Goal: Find specific page/section: Find specific page/section

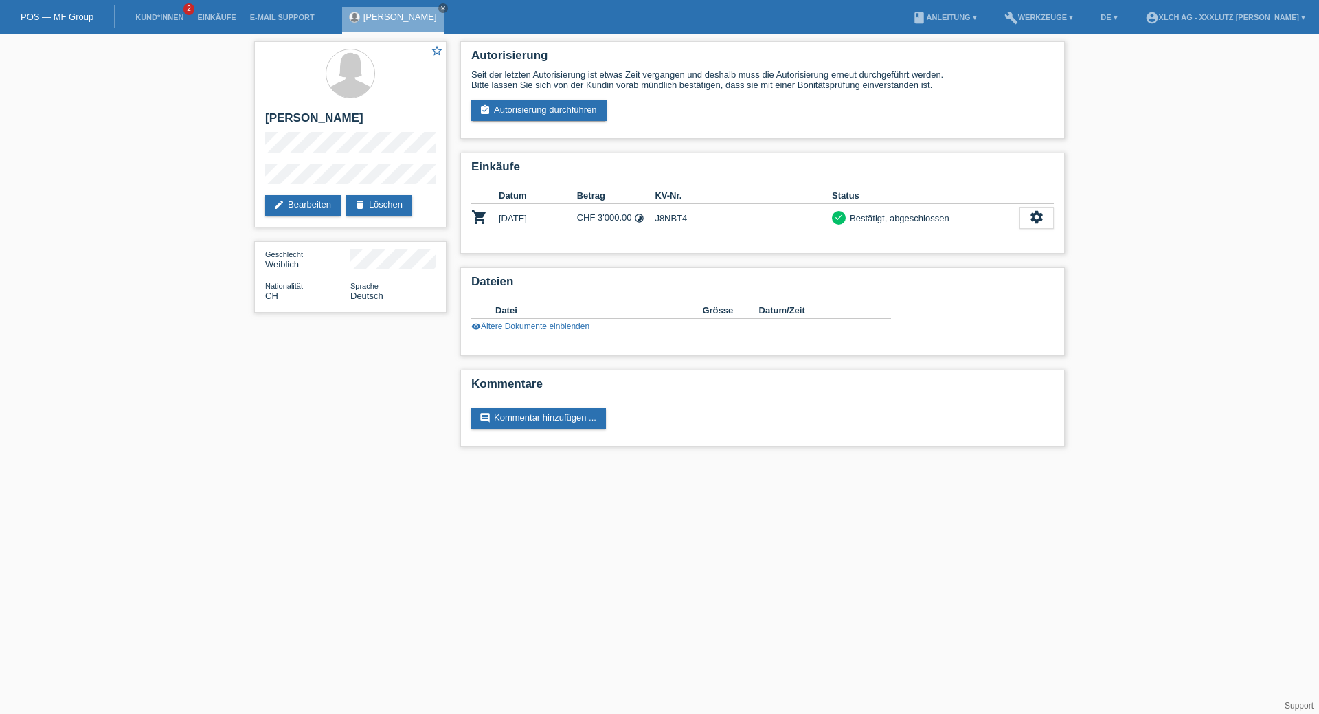
click at [167, 11] on li "Kund*innen 2" at bounding box center [159, 17] width 62 height 35
click at [168, 10] on li "Kund*innen 2" at bounding box center [159, 17] width 62 height 35
click at [167, 12] on li "Kund*innen 2" at bounding box center [159, 17] width 62 height 35
click at [165, 13] on link "Kund*innen" at bounding box center [159, 17] width 62 height 8
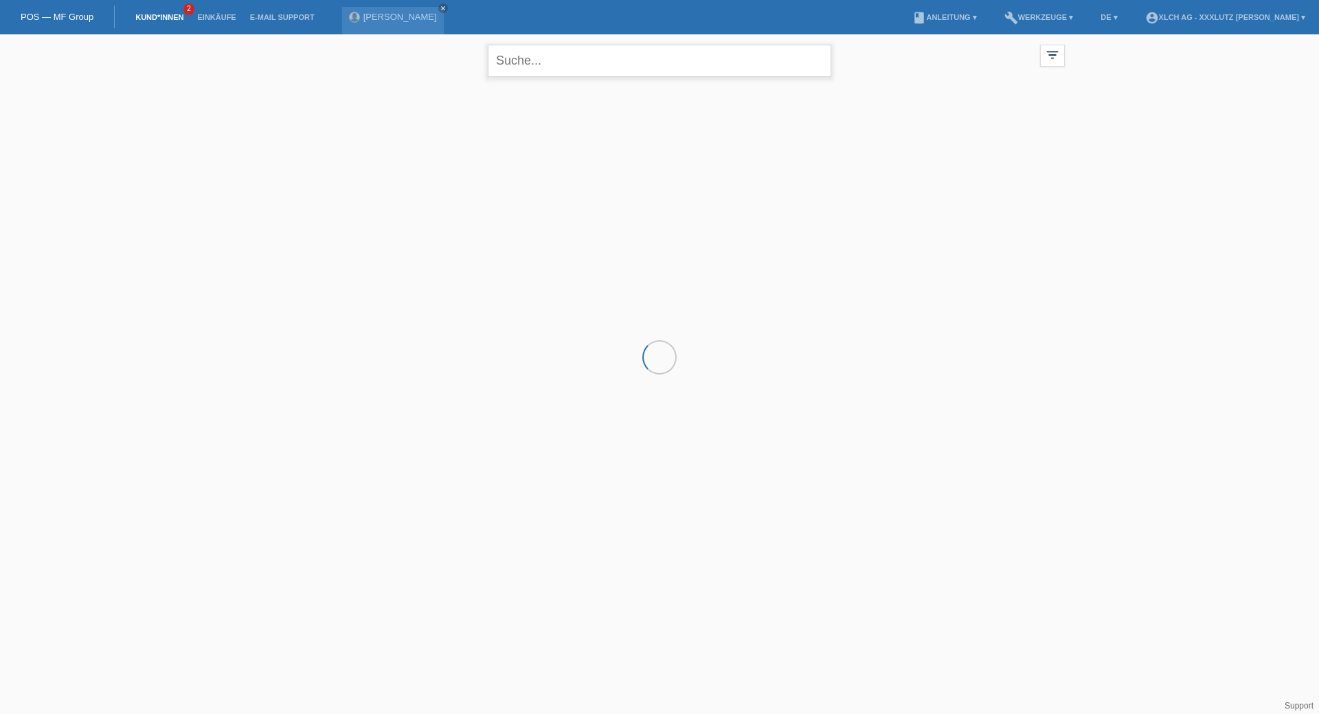
click at [588, 66] on input "text" at bounding box center [659, 61] width 343 height 32
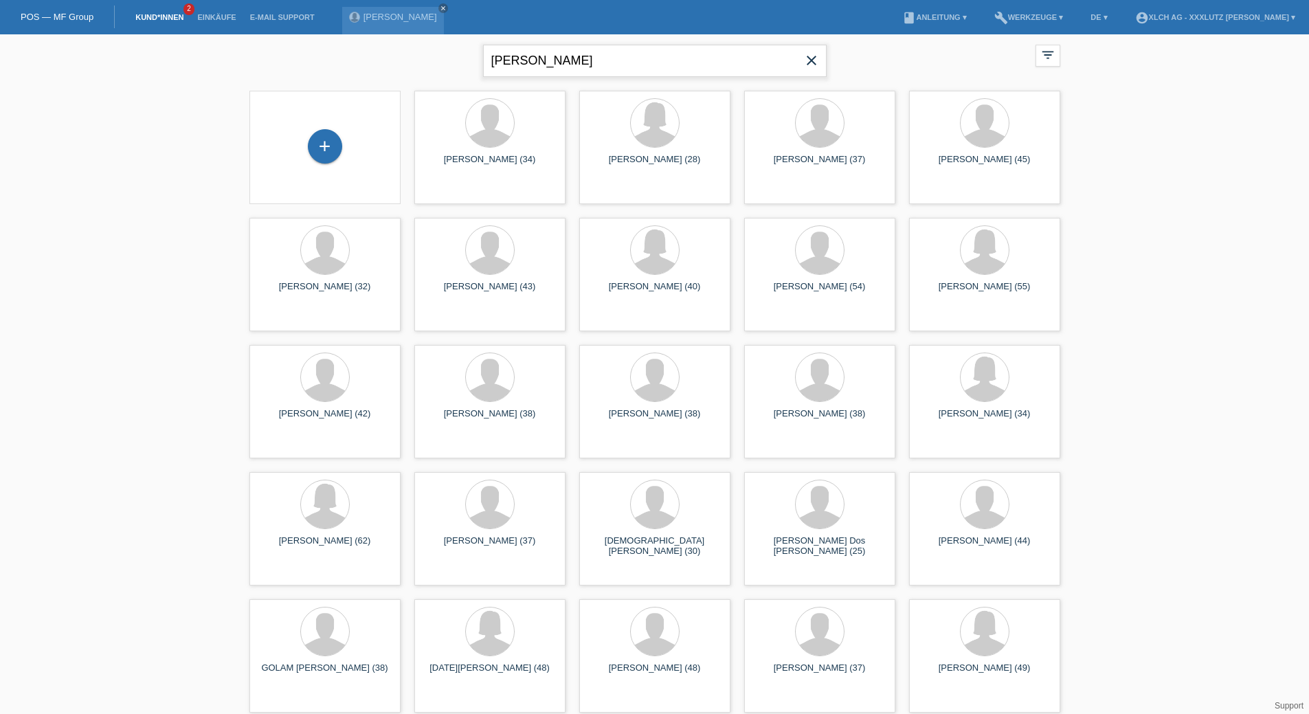
type input "BESNIK"
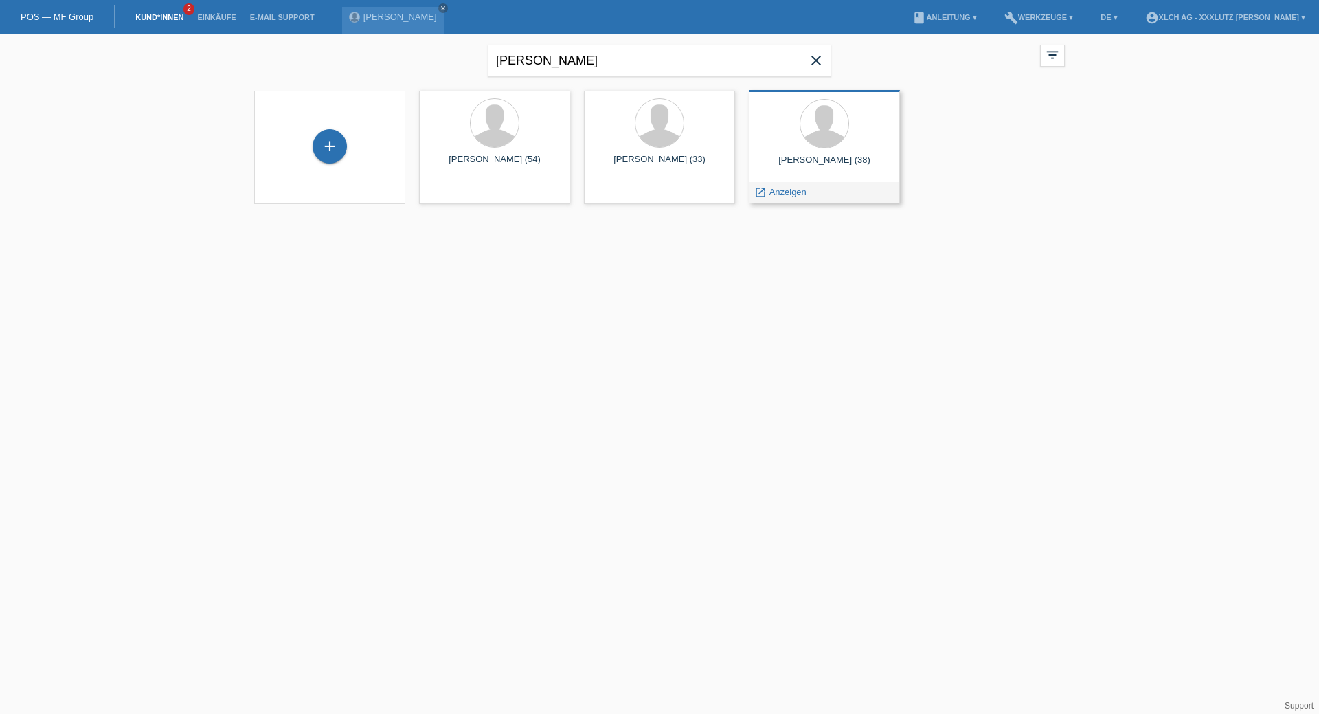
click at [828, 159] on div "Besnik Morina (38)" at bounding box center [824, 166] width 129 height 22
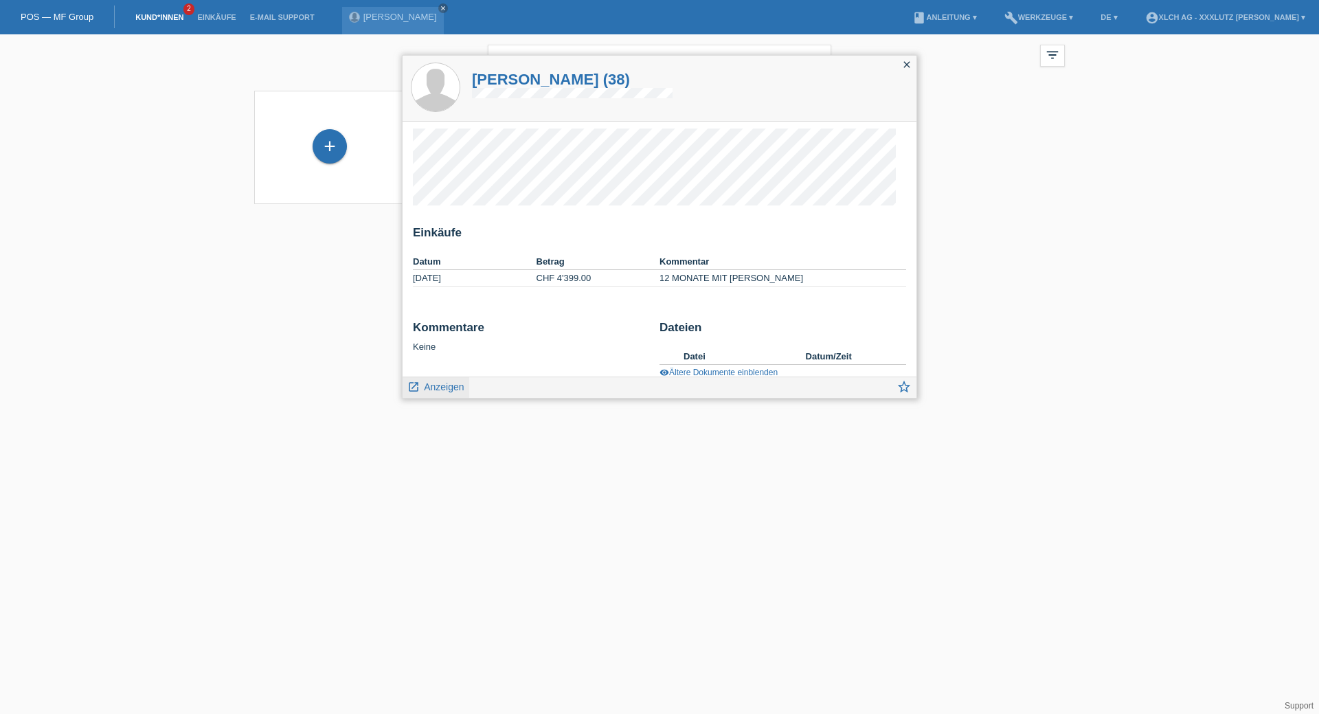
click at [453, 387] on span "Anzeigen" at bounding box center [444, 386] width 40 height 11
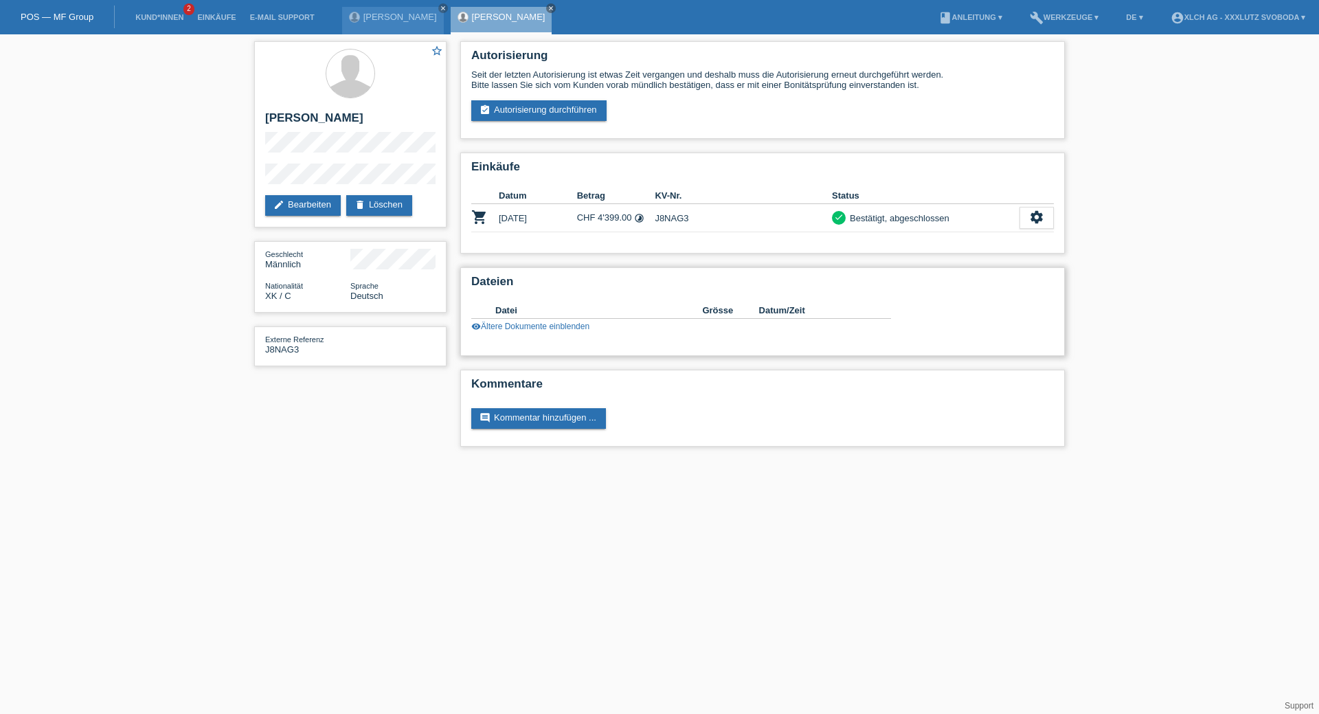
click at [524, 328] on link "visibility Ältere Dokumente einblenden" at bounding box center [530, 326] width 118 height 10
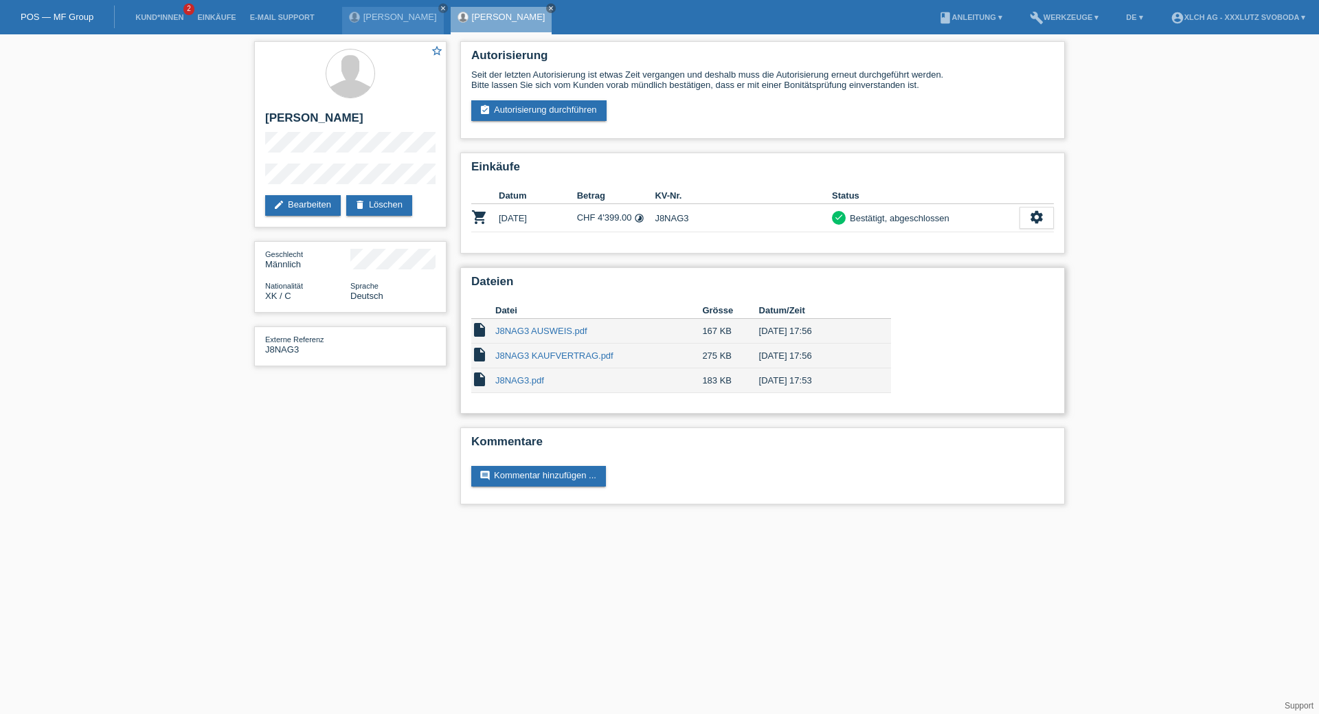
click at [526, 355] on link "J8NAG3 KAUFVERTRAG.pdf" at bounding box center [554, 355] width 118 height 10
click at [1028, 212] on div "settings" at bounding box center [1036, 218] width 34 height 22
click at [980, 300] on div "Autorisierung Seit der letzten Autorisierung ist etwas Zeit vergangen und desha…" at bounding box center [762, 276] width 618 height 484
click at [1045, 218] on div "settings" at bounding box center [1036, 218] width 34 height 22
click at [977, 298] on span "Quittung herunterladen" at bounding box center [985, 301] width 95 height 16
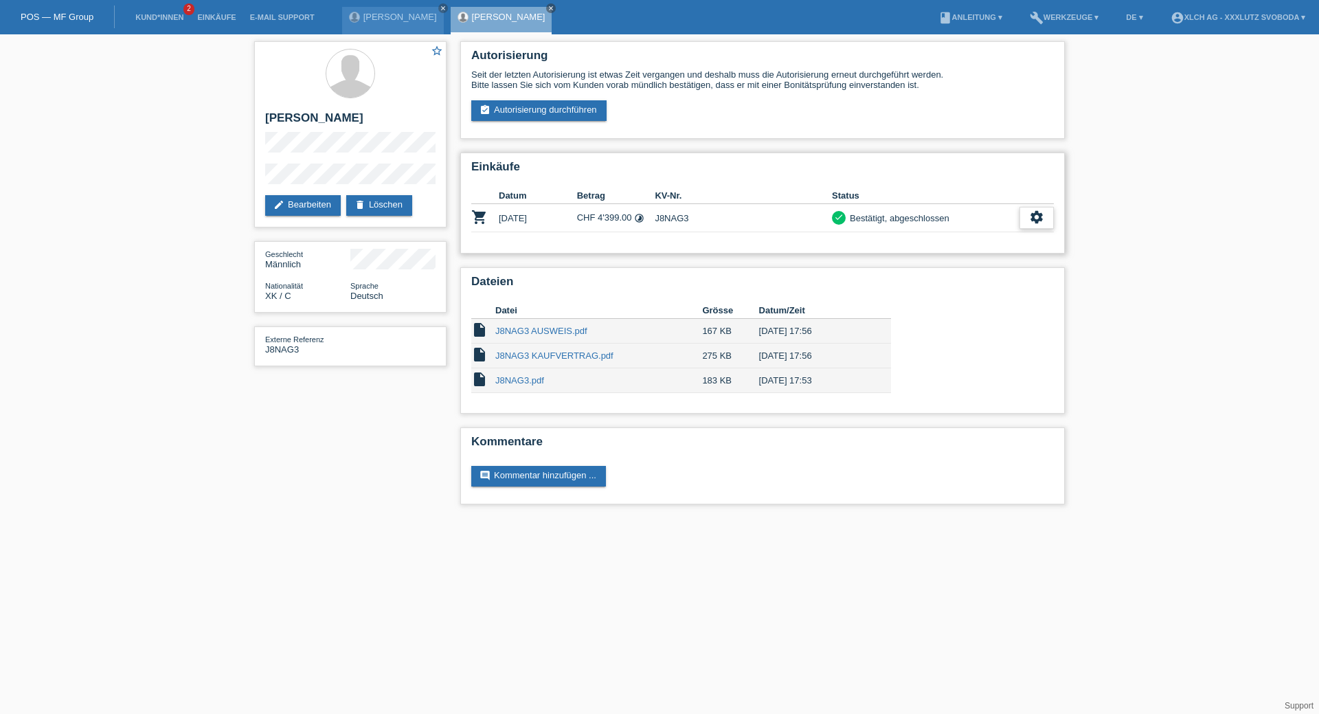
click at [1032, 214] on icon "settings" at bounding box center [1036, 217] width 15 height 15
click at [961, 282] on span "Vertrag herunterladen" at bounding box center [983, 280] width 91 height 16
